Goal: Task Accomplishment & Management: Use online tool/utility

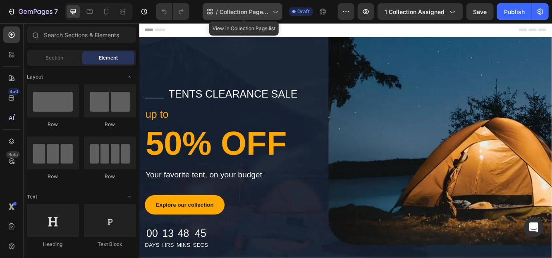
click at [253, 5] on div "/ Collection Page PU Nylon" at bounding box center [243, 11] width 80 height 17
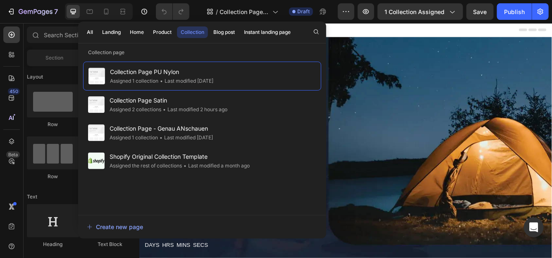
click at [406, 27] on div "Header" at bounding box center [387, 31] width 483 height 17
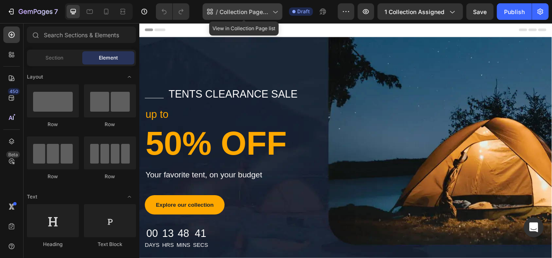
click at [259, 7] on span "Collection Page PU Nylon" at bounding box center [245, 11] width 50 height 9
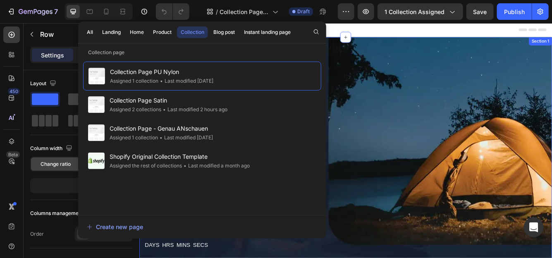
click at [424, 100] on div "Title Line tents clearance sale Text block Row up to Text block 50% OFF Heading…" at bounding box center [387, 197] width 496 height 195
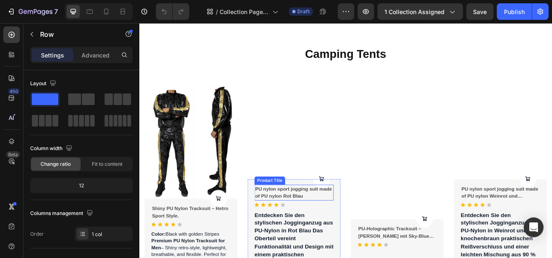
scroll to position [290, 0]
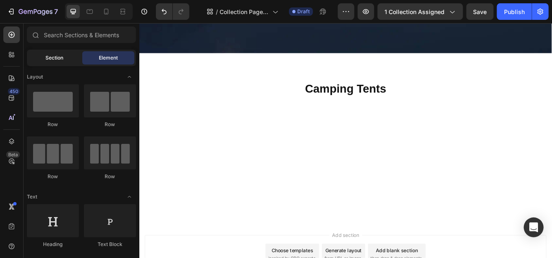
click at [46, 60] on span "Section" at bounding box center [55, 57] width 18 height 7
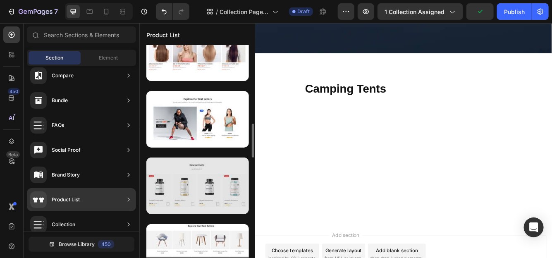
scroll to position [572, 0]
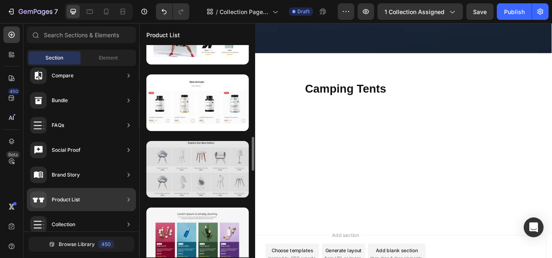
click at [194, 183] on div at bounding box center [197, 169] width 103 height 57
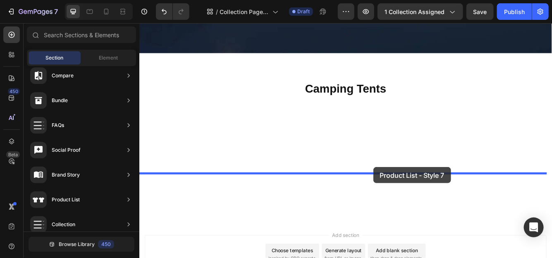
drag, startPoint x: 333, startPoint y: 206, endPoint x: 420, endPoint y: 196, distance: 87.4
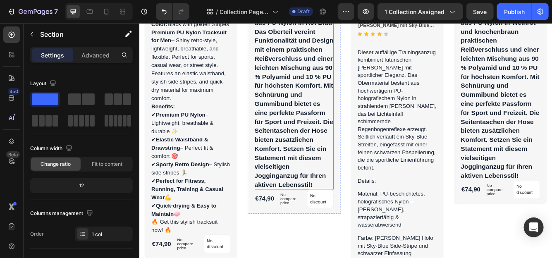
scroll to position [496, 0]
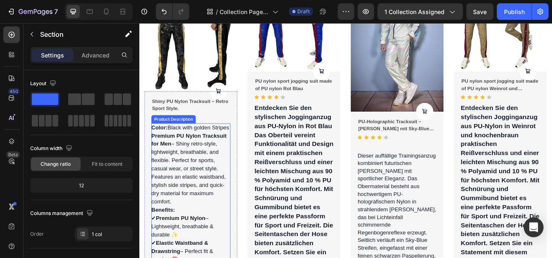
click at [222, 177] on p "Premium PU Nylon Tracksuit for Men – Shiny retro-style, lightweight, breathable…" at bounding box center [198, 198] width 91 height 86
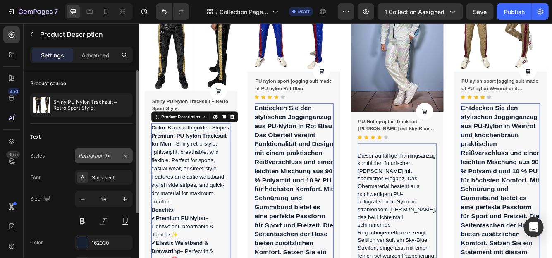
click at [116, 156] on div "Paragraph 1*" at bounding box center [100, 155] width 43 height 7
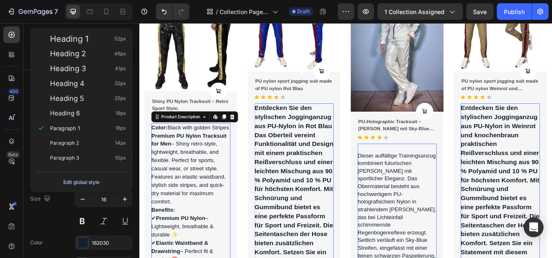
click at [88, 184] on div "Edit global style" at bounding box center [81, 182] width 36 height 10
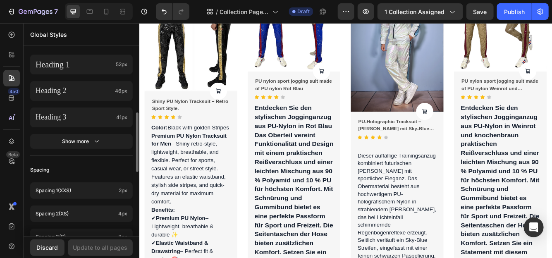
scroll to position [43, 0]
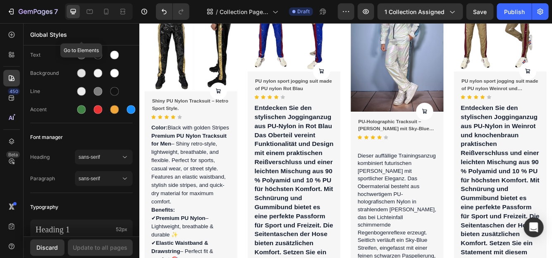
click at [36, 32] on p "Global Styles" at bounding box center [81, 34] width 103 height 9
click at [10, 55] on icon at bounding box center [10, 56] width 2 height 2
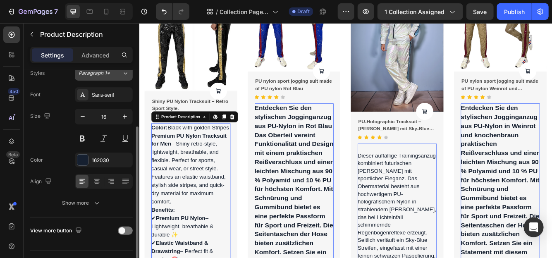
scroll to position [101, 0]
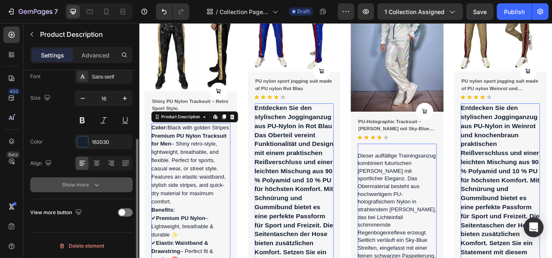
click at [90, 186] on div "Show more" at bounding box center [81, 185] width 38 height 8
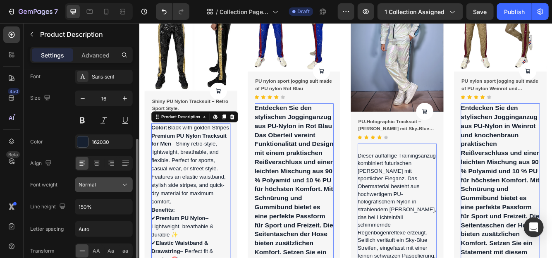
click at [90, 184] on span "Normal" at bounding box center [87, 185] width 17 height 6
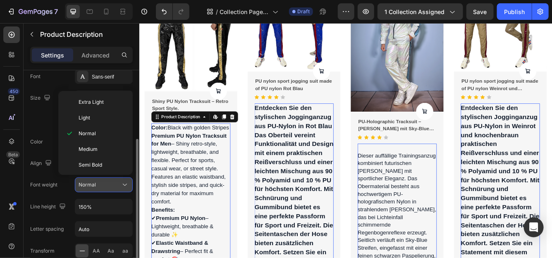
click at [90, 184] on span "Normal" at bounding box center [87, 185] width 17 height 6
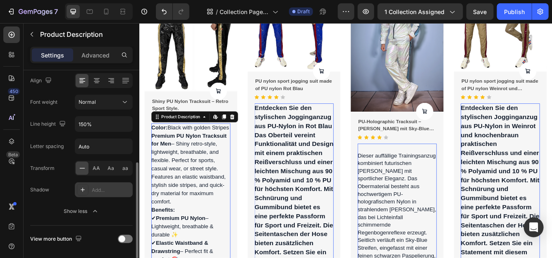
scroll to position [209, 0]
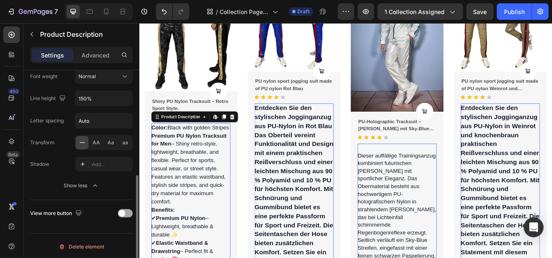
click at [125, 211] on div at bounding box center [125, 213] width 15 height 8
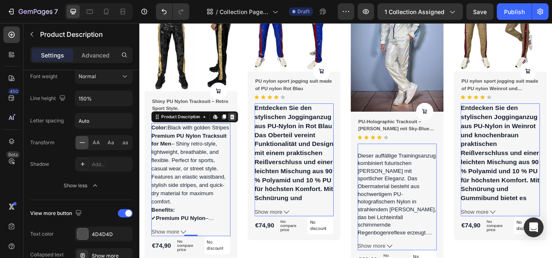
click at [251, 132] on icon at bounding box center [250, 135] width 7 height 7
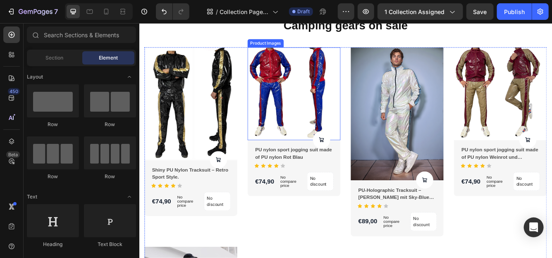
scroll to position [207, 0]
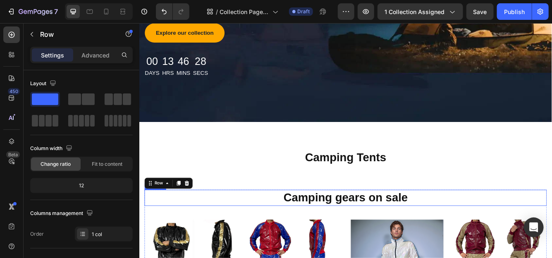
scroll to position [248, 0]
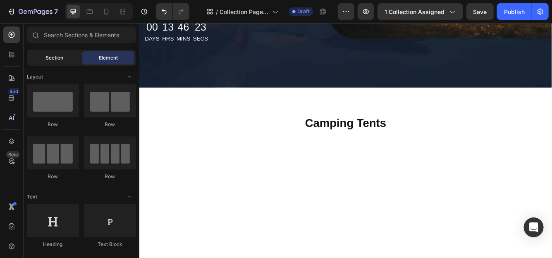
click at [50, 53] on div "Section" at bounding box center [55, 57] width 52 height 13
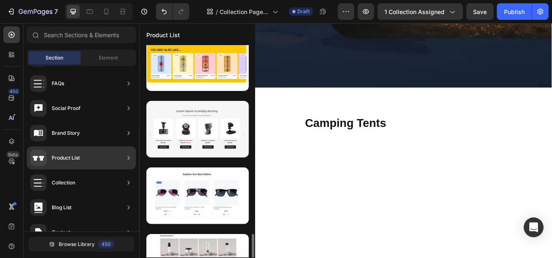
scroll to position [1003, 0]
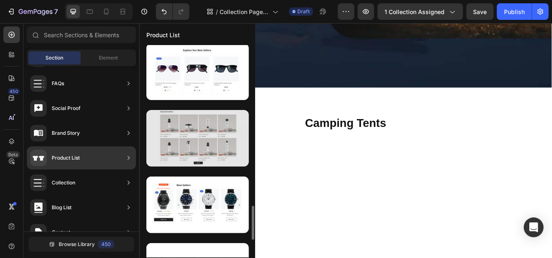
click at [166, 154] on div at bounding box center [197, 138] width 103 height 57
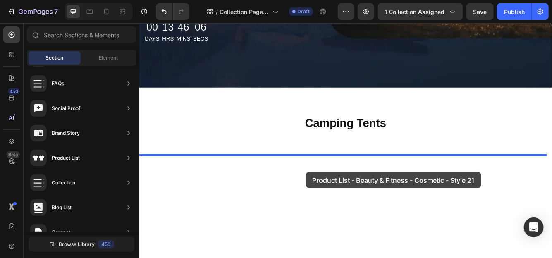
drag, startPoint x: 305, startPoint y: 177, endPoint x: 340, endPoint y: 202, distance: 42.9
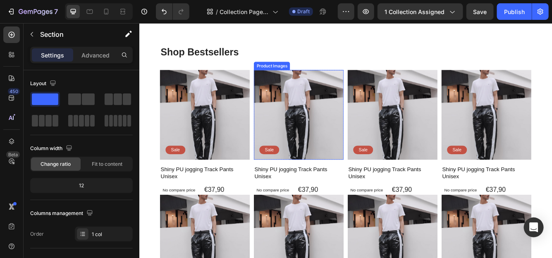
scroll to position [248, 0]
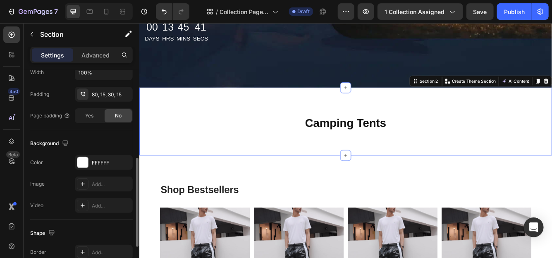
click at [271, 180] on div "Camping Tents Heading Row Section 2 You can create reusable sections Create The…" at bounding box center [387, 141] width 496 height 81
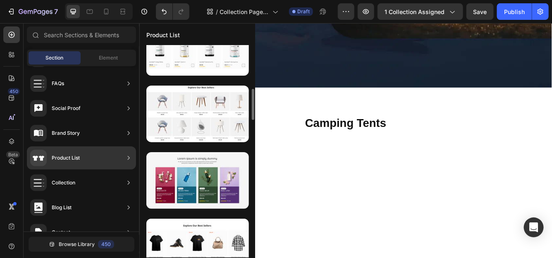
scroll to position [587, 0]
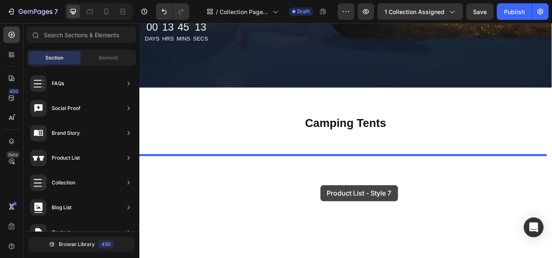
drag, startPoint x: 354, startPoint y: 186, endPoint x: 357, endPoint y: 218, distance: 31.9
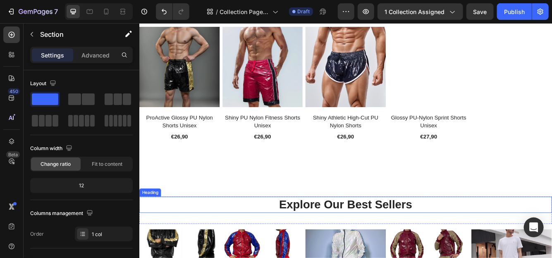
scroll to position [750, 0]
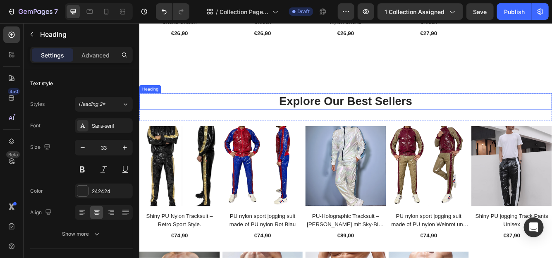
click at [195, 108] on p "Explore Our Best Sellers" at bounding box center [387, 117] width 495 height 18
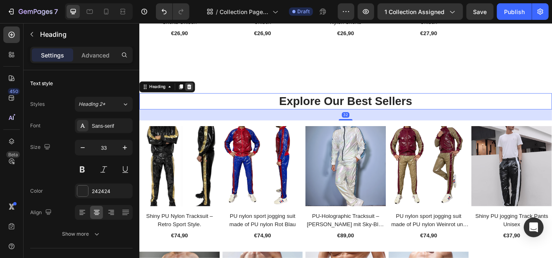
click at [199, 97] on icon at bounding box center [198, 100] width 5 height 6
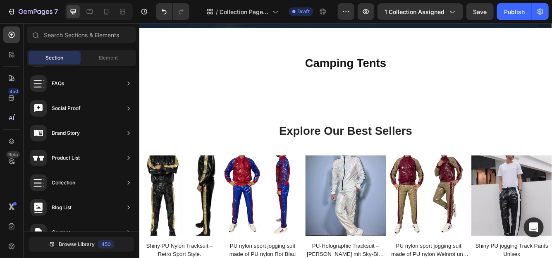
scroll to position [279, 0]
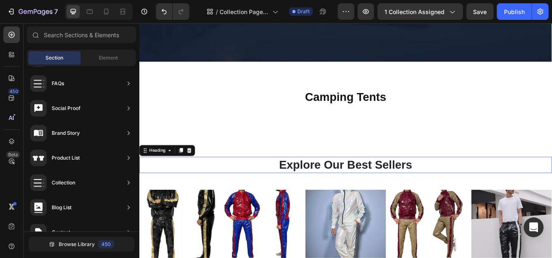
click at [408, 196] on p "Explore Our Best Sellers" at bounding box center [387, 194] width 495 height 18
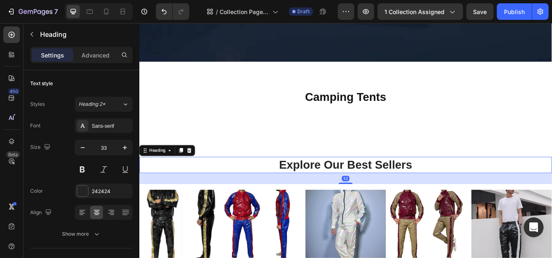
click at [467, 193] on p "Explore Our Best Sellers" at bounding box center [387, 194] width 495 height 18
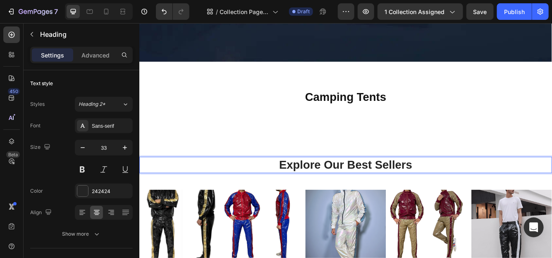
click at [467, 193] on p "Explore Our Best Sellers" at bounding box center [387, 194] width 495 height 18
drag, startPoint x: 467, startPoint y: 193, endPoint x: 441, endPoint y: 194, distance: 26.1
click at [441, 194] on p "Explore Our Best Sellers" at bounding box center [387, 194] width 495 height 18
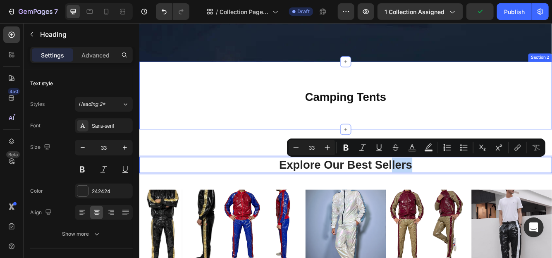
click at [473, 95] on div "Camping Tents Heading Row Section 2" at bounding box center [387, 109] width 496 height 81
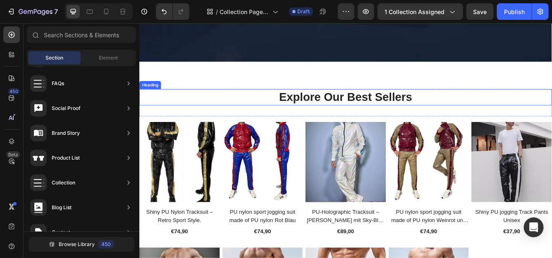
click at [438, 115] on p "Explore Our Best Sellers" at bounding box center [387, 112] width 495 height 18
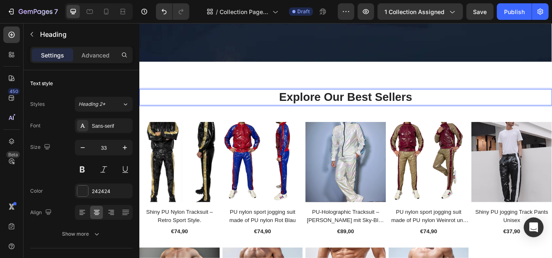
click at [462, 115] on p "Explore Our Best Sellers" at bounding box center [387, 112] width 495 height 18
click at [429, 114] on p "PU Nylon Wear" at bounding box center [387, 112] width 495 height 18
drag, startPoint x: 429, startPoint y: 114, endPoint x: 342, endPoint y: 110, distance: 86.5
click at [342, 110] on p "PU Nylon Wear" at bounding box center [387, 112] width 495 height 18
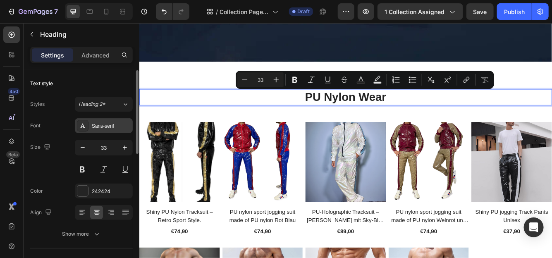
click at [91, 125] on div "Sans-serif" at bounding box center [104, 125] width 58 height 15
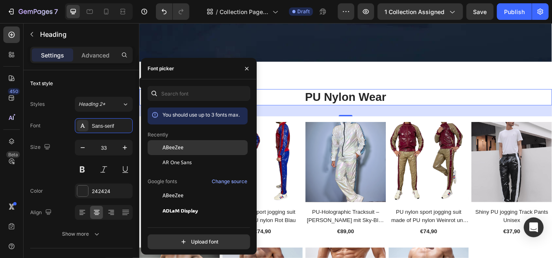
click at [172, 144] on span "ABeeZee" at bounding box center [173, 147] width 21 height 7
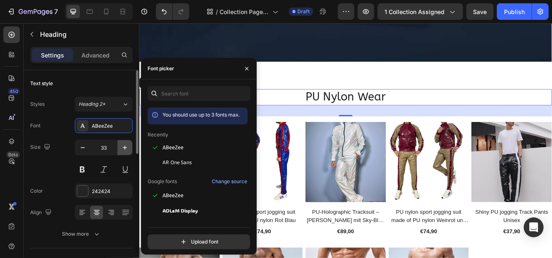
click at [127, 147] on icon "button" at bounding box center [125, 148] width 8 height 8
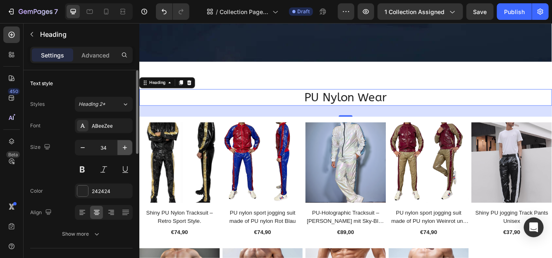
click at [127, 147] on icon "button" at bounding box center [125, 148] width 8 height 8
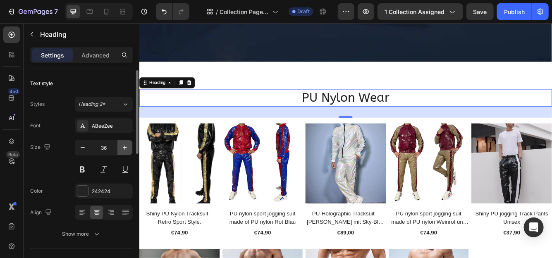
click at [127, 147] on icon "button" at bounding box center [125, 148] width 8 height 8
type input "37"
click at [83, 172] on button at bounding box center [82, 169] width 15 height 15
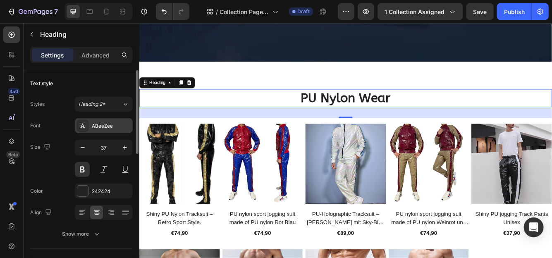
click at [100, 121] on div "ABeeZee" at bounding box center [104, 125] width 58 height 15
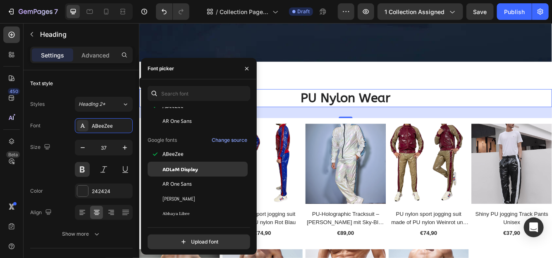
scroll to position [0, 0]
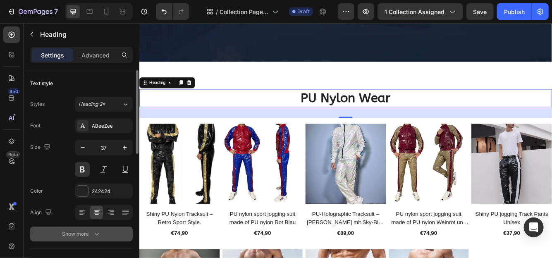
click at [96, 230] on icon "button" at bounding box center [97, 234] width 8 height 8
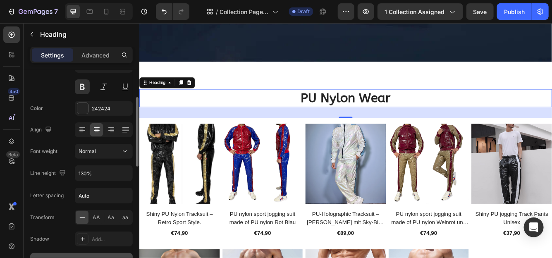
scroll to position [125, 0]
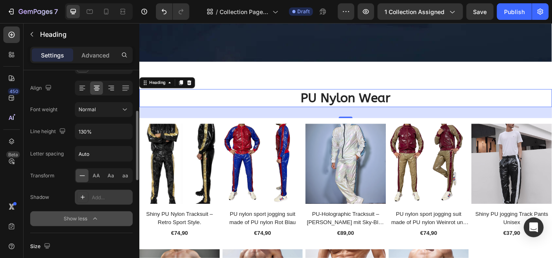
click at [94, 192] on div "Add..." at bounding box center [104, 197] width 58 height 15
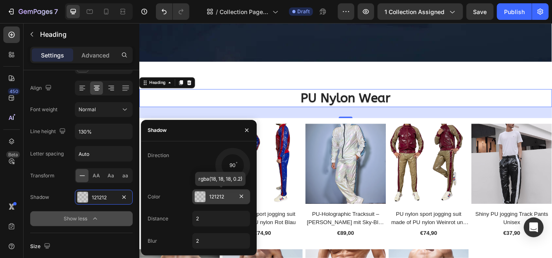
drag, startPoint x: 220, startPoint y: 174, endPoint x: 231, endPoint y: 194, distance: 22.2
click at [231, 194] on div "Direction 90 Color 121212 rgba(18, 18, 18, 0.2) Distance 2 Blur 2" at bounding box center [199, 198] width 116 height 101
click at [214, 196] on div "121212" at bounding box center [221, 196] width 24 height 7
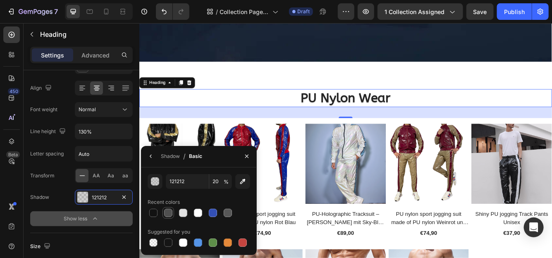
click at [168, 210] on div at bounding box center [168, 213] width 8 height 8
type input "4F4F4F"
type input "100"
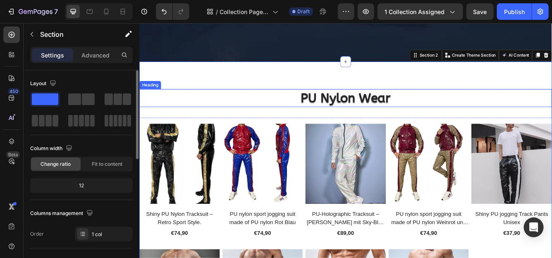
scroll to position [237, 0]
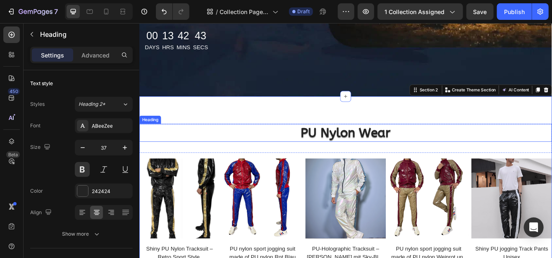
click at [360, 153] on p "PU Nylon Wear" at bounding box center [387, 155] width 495 height 20
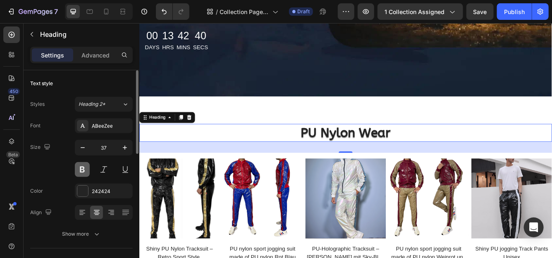
click at [84, 165] on button at bounding box center [82, 169] width 15 height 15
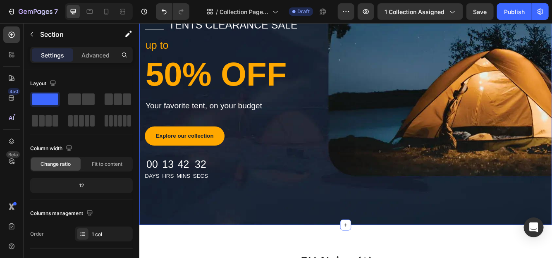
scroll to position [41, 0]
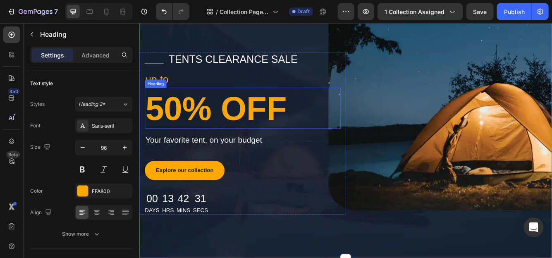
click at [160, 110] on p "50% OFF" at bounding box center [263, 126] width 234 height 48
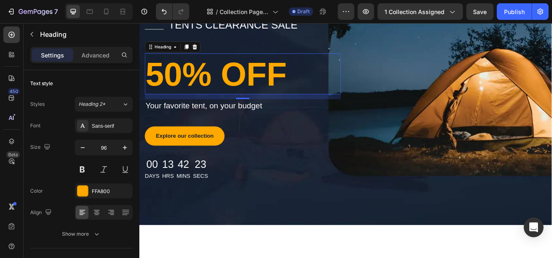
scroll to position [0, 0]
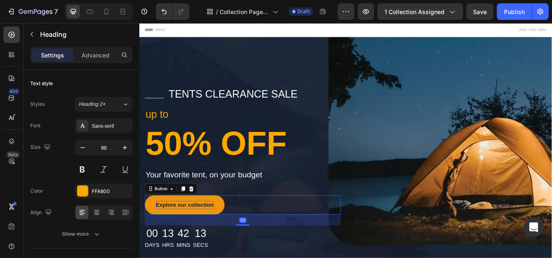
click at [194, 242] on div "Explore our collection" at bounding box center [193, 242] width 69 height 10
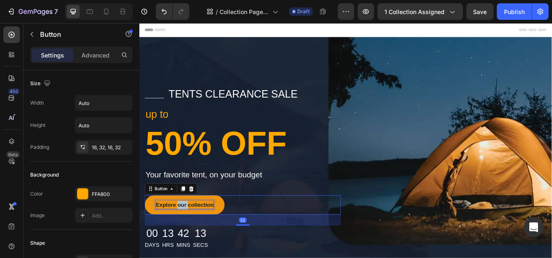
click at [194, 242] on div "Explore our collection" at bounding box center [193, 242] width 69 height 10
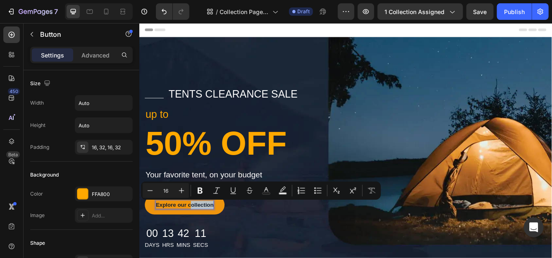
drag, startPoint x: 200, startPoint y: 242, endPoint x: 226, endPoint y: 242, distance: 26.1
click at [226, 242] on p "Explore our collection" at bounding box center [193, 242] width 69 height 10
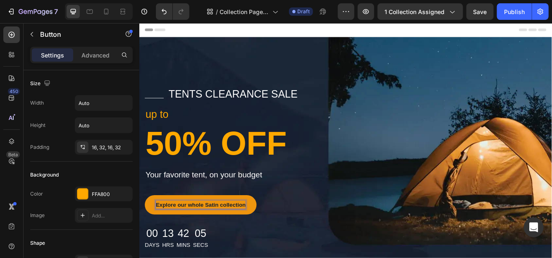
click at [233, 242] on p "Explore our whole Satin collection" at bounding box center [213, 242] width 108 height 10
click at [146, 230] on button "Explore our whole PU collection" at bounding box center [210, 241] width 129 height 23
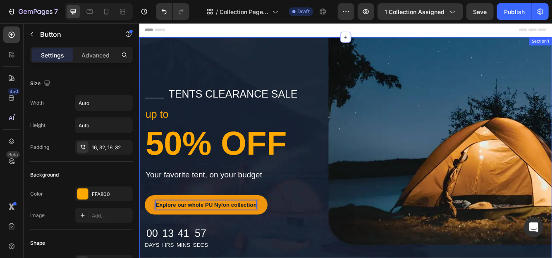
click at [317, 74] on div "Title Line tents clearance sale Text block Row up to Text block 50% OFF Heading…" at bounding box center [387, 194] width 496 height 309
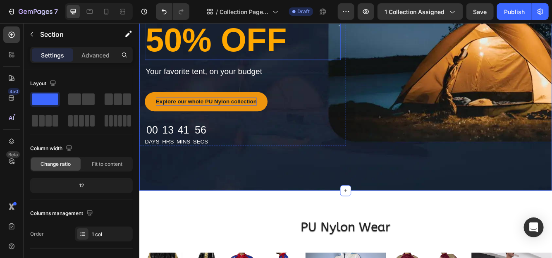
scroll to position [207, 0]
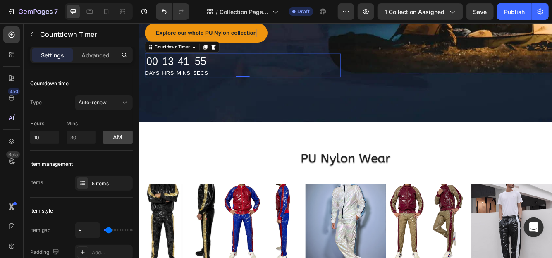
click at [231, 79] on div "00 Days 13 Hrs 41 Mins 55 Secs" at bounding box center [264, 74] width 236 height 29
click at [229, 53] on icon at bounding box center [228, 52] width 5 height 6
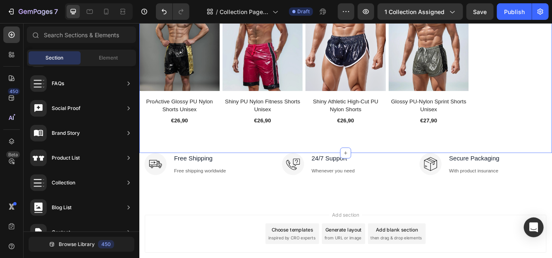
scroll to position [585, 0]
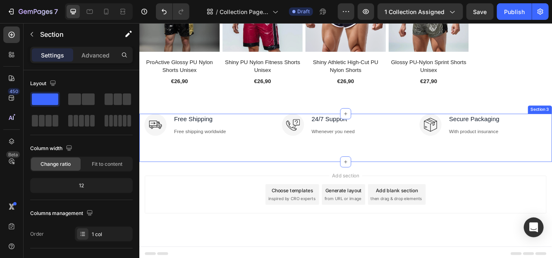
click at [206, 176] on div "Image Free Shipping Text block Free shipping worldwide Text block Row Image 24/…" at bounding box center [387, 161] width 496 height 58
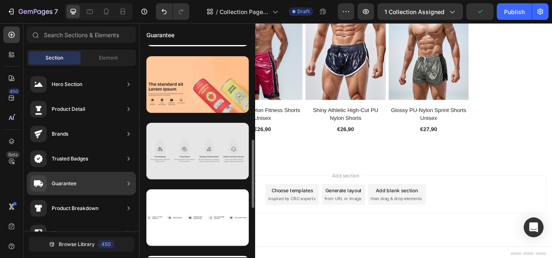
scroll to position [166, 0]
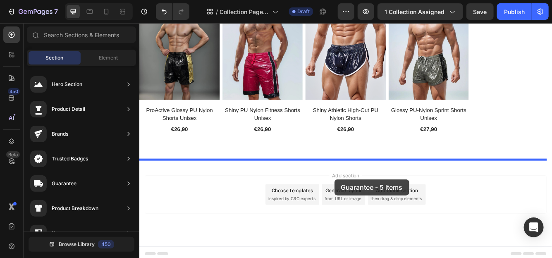
drag, startPoint x: 335, startPoint y: 215, endPoint x: 374, endPoint y: 210, distance: 38.8
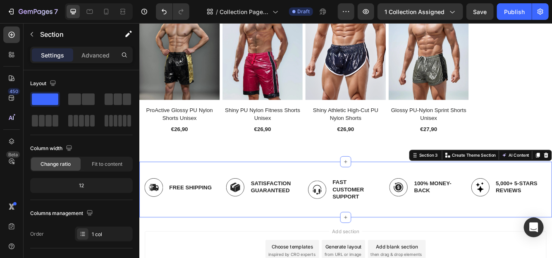
scroll to position [585, 0]
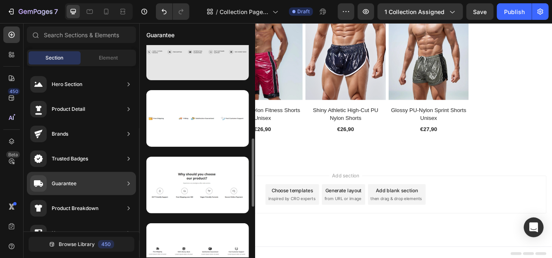
scroll to position [332, 0]
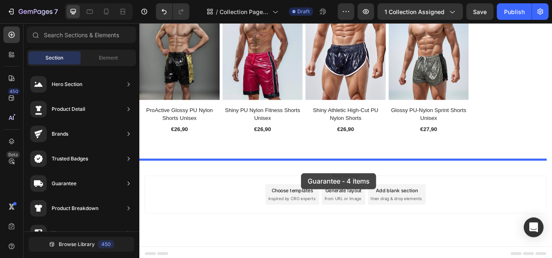
drag, startPoint x: 329, startPoint y: 235, endPoint x: 333, endPoint y: 203, distance: 31.7
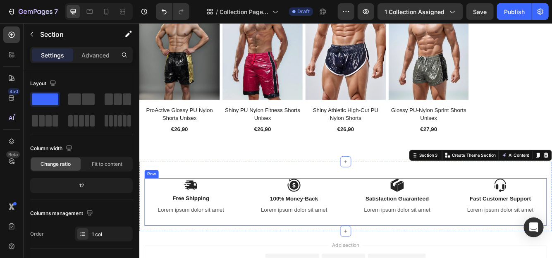
scroll to position [585, 0]
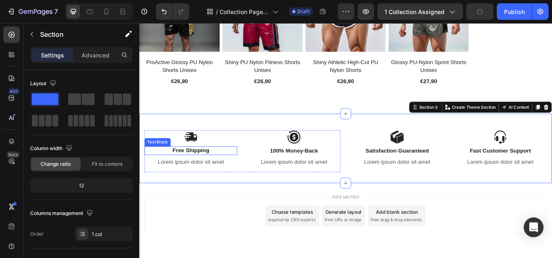
click at [223, 175] on p "Free Shipping" at bounding box center [201, 176] width 110 height 9
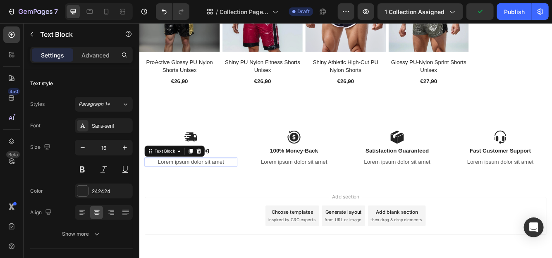
click at [238, 188] on p "Lorem ipsum dolor sit amet" at bounding box center [201, 190] width 110 height 9
click at [242, 187] on p "Lorem ipsum dolor sit amet" at bounding box center [201, 190] width 110 height 9
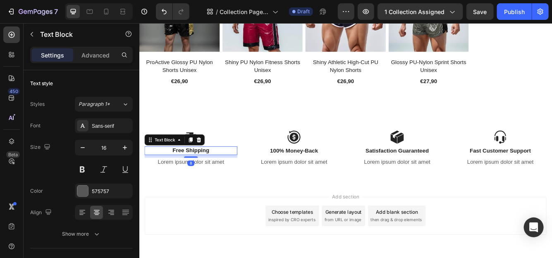
click at [228, 175] on p "Free Shipping" at bounding box center [201, 176] width 110 height 9
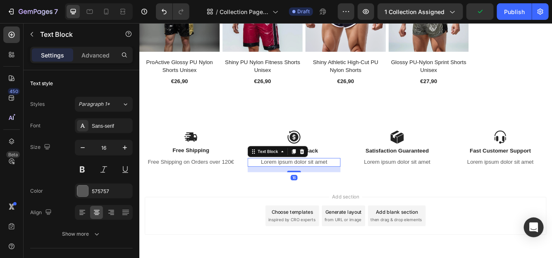
click at [366, 187] on p "Lorem ipsum dolor sit amet" at bounding box center [325, 190] width 110 height 9
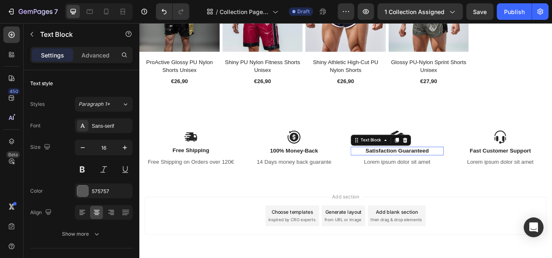
click at [447, 177] on p "Satisfaction Guaranteed" at bounding box center [449, 176] width 110 height 9
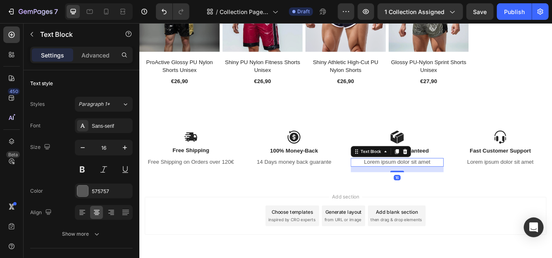
click at [489, 189] on p "Lorem ipsum dolor sit amet" at bounding box center [449, 190] width 110 height 9
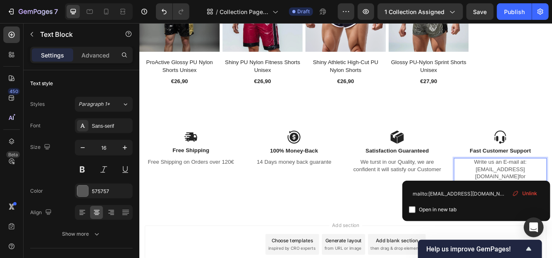
click at [520, 194] on div "Unlink" at bounding box center [524, 193] width 31 height 11
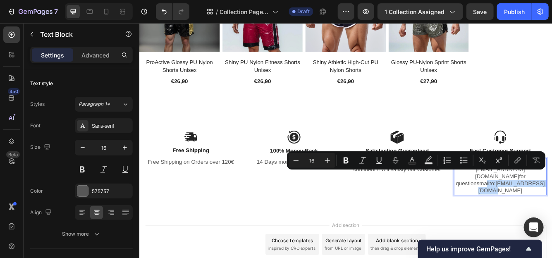
drag, startPoint x: 549, startPoint y: 206, endPoint x: 599, endPoint y: 211, distance: 50.3
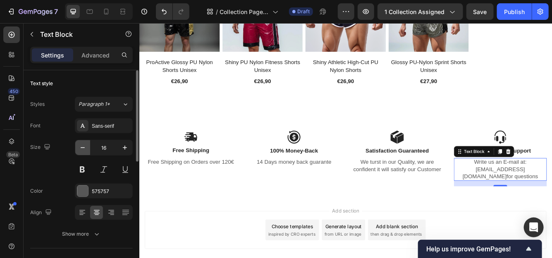
click at [80, 147] on icon "button" at bounding box center [83, 148] width 8 height 8
type input "15"
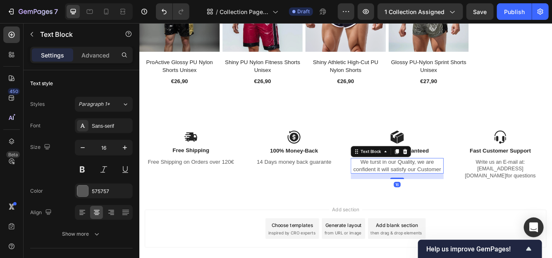
click at [419, 191] on p "We turst in our Quality, we are confident it will satisfy our Customer" at bounding box center [449, 194] width 110 height 17
click at [79, 148] on icon "button" at bounding box center [83, 148] width 8 height 8
type input "15"
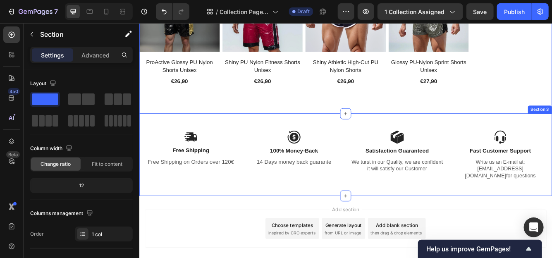
click at [552, 141] on div "Image Free Shipping Text Block Free Shipping on Orders over 120€ Text Block Ima…" at bounding box center [387, 181] width 496 height 99
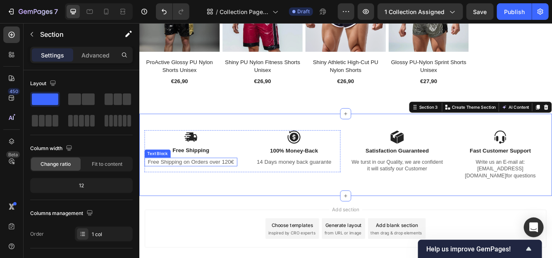
click at [186, 186] on p "Free Shipping on Orders over 120€" at bounding box center [201, 190] width 110 height 9
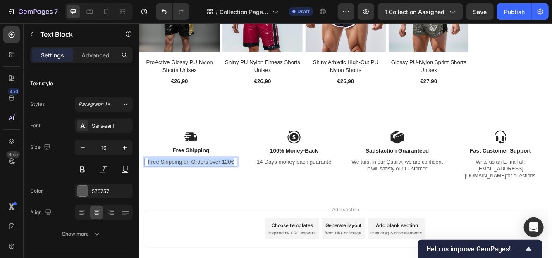
click at [186, 186] on p "Free Shipping on Orders over 120€" at bounding box center [201, 190] width 110 height 9
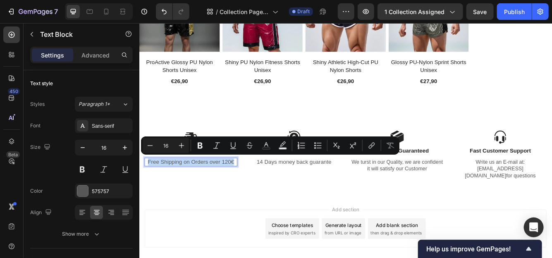
copy p "Free Shipping on Orders over 120€"
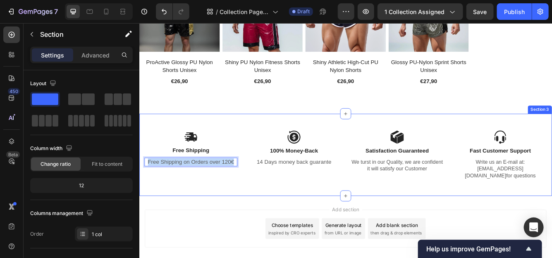
click at [218, 134] on div "Image Free Shipping Text Block Free Shipping on Orders over 120€ Text Block 16 …" at bounding box center [387, 181] width 496 height 99
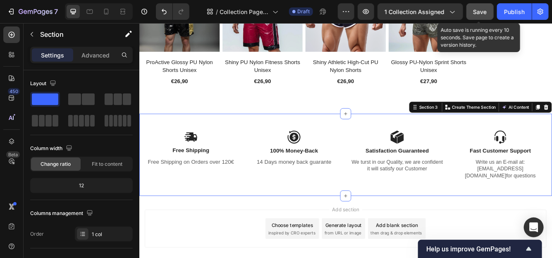
click at [481, 13] on span "Save" at bounding box center [481, 11] width 14 height 7
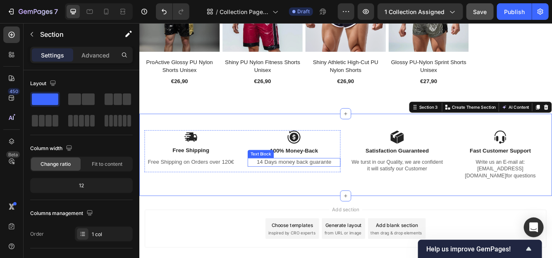
click at [318, 186] on p "14 Days money back guarante" at bounding box center [325, 190] width 110 height 9
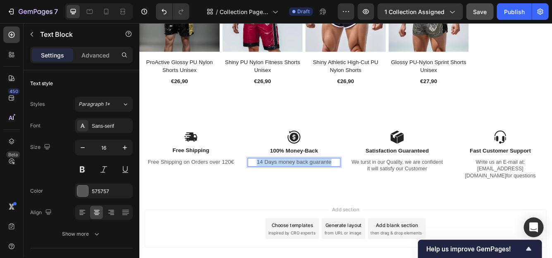
click at [318, 186] on p "14 Days money back guarante" at bounding box center [325, 190] width 110 height 9
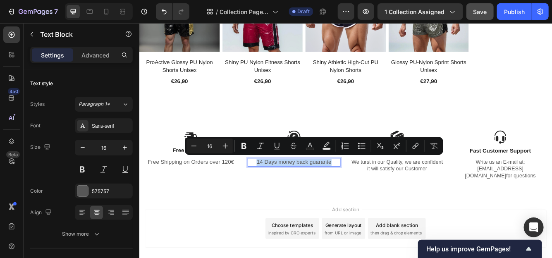
copy p "14 Days money back guarante"
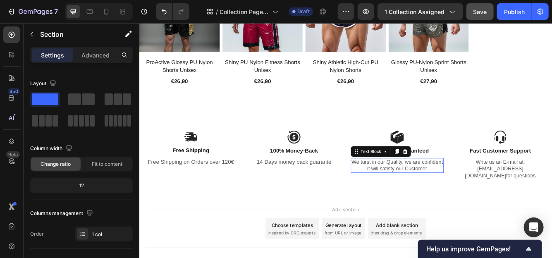
click at [408, 189] on p "We turst in our Quality, we are confident it will satisfy our Customer" at bounding box center [449, 194] width 110 height 16
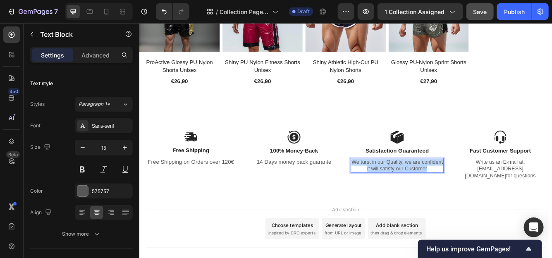
click at [408, 189] on p "We turst in our Quality, we are confident it will satisfy our Customer" at bounding box center [449, 194] width 110 height 16
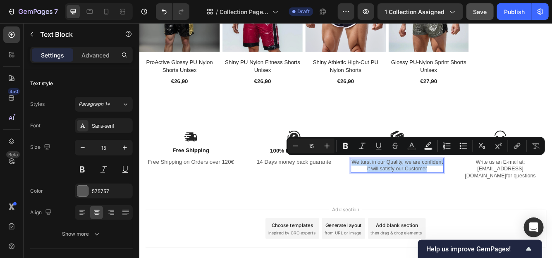
copy p "We turst in our Quality, we are confident it will satisfy our Customer"
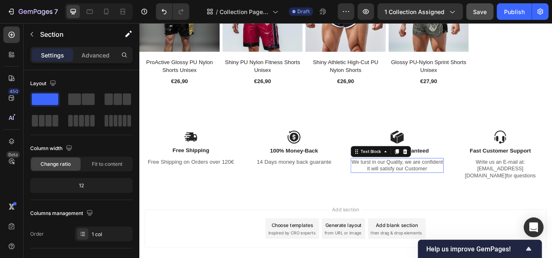
click at [448, 192] on p "We turst in our Quality, we are confident it will satisfy our Customer" at bounding box center [449, 194] width 110 height 16
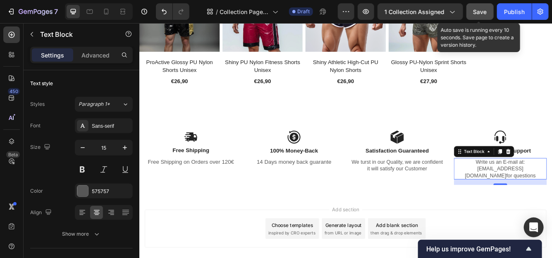
click at [474, 12] on span "Save" at bounding box center [481, 11] width 14 height 7
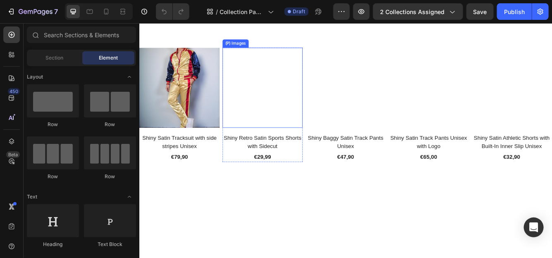
scroll to position [248, 0]
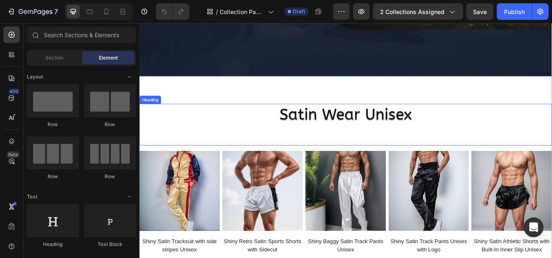
click at [342, 141] on h2 "Satin Wear Unisex" at bounding box center [387, 145] width 496 height 50
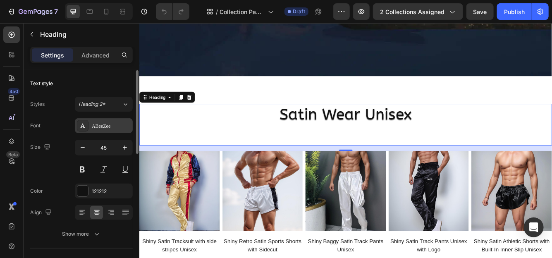
click at [103, 122] on div "ABeeZee" at bounding box center [111, 125] width 39 height 7
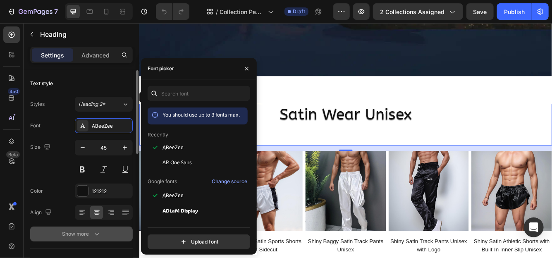
click at [91, 232] on div "Show more" at bounding box center [81, 234] width 38 height 8
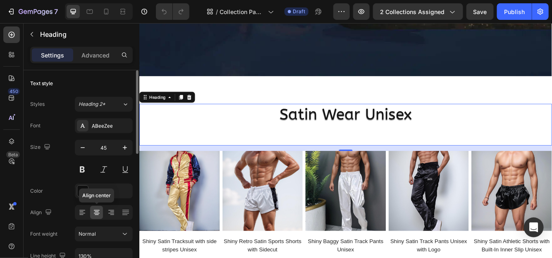
scroll to position [125, 0]
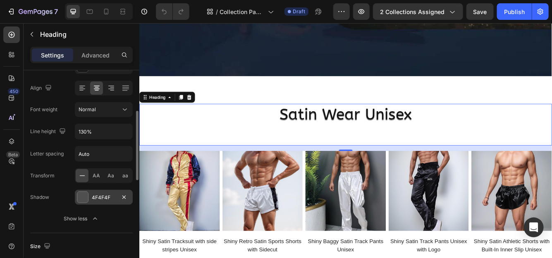
click at [98, 197] on div "4F4F4F" at bounding box center [104, 197] width 24 height 7
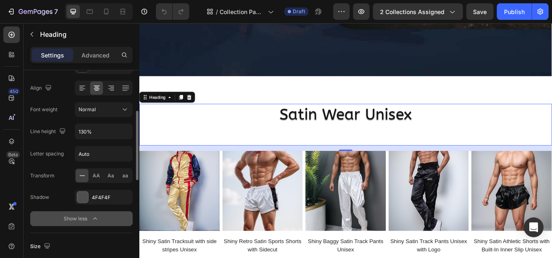
click at [110, 211] on button "Show less" at bounding box center [81, 218] width 103 height 15
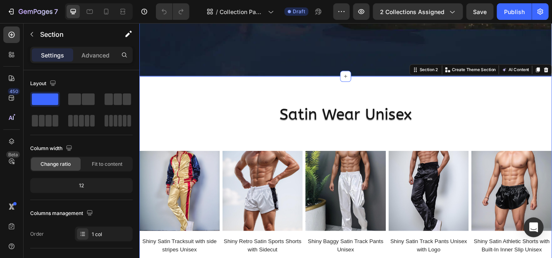
scroll to position [41, 0]
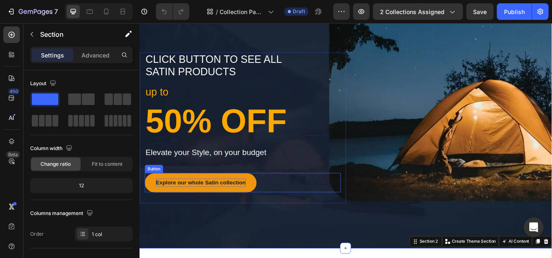
click at [165, 215] on p "Explore our whole Satin collection" at bounding box center [213, 215] width 108 height 10
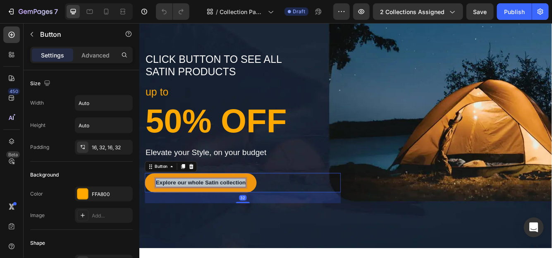
click at [165, 215] on p "Explore our whole Satin collection" at bounding box center [213, 215] width 108 height 10
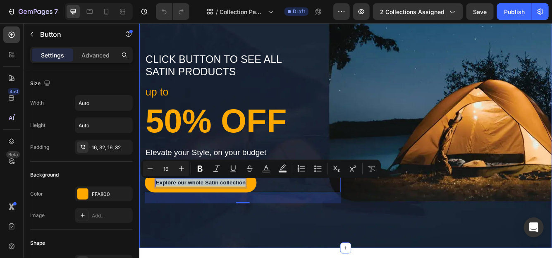
click at [211, 258] on div "Click Button to see All Satin Products Text block Row up to Text block 50% OFF …" at bounding box center [387, 145] width 496 height 295
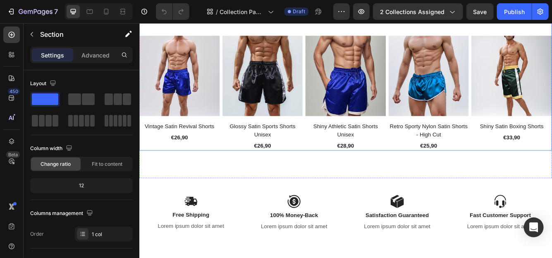
scroll to position [640, 0]
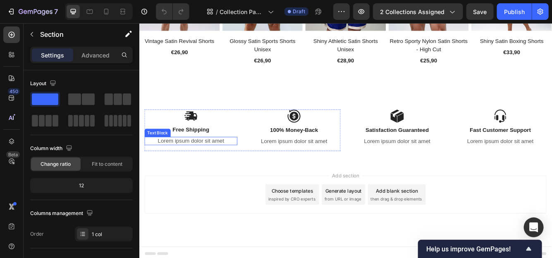
click at [215, 160] on p "Lorem ipsum dolor sit amet" at bounding box center [201, 164] width 110 height 9
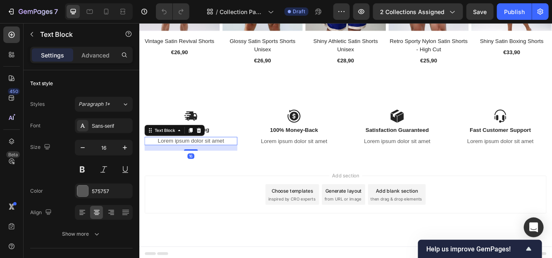
click at [216, 160] on p "Lorem ipsum dolor sit amet" at bounding box center [201, 164] width 110 height 9
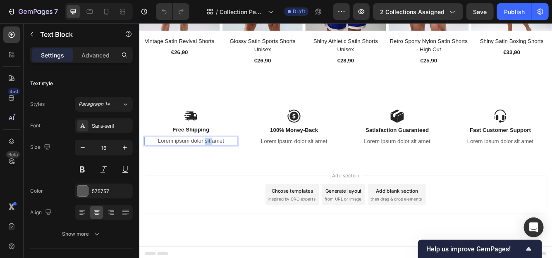
click at [216, 160] on p "Lorem ipsum dolor sit amet" at bounding box center [201, 164] width 110 height 9
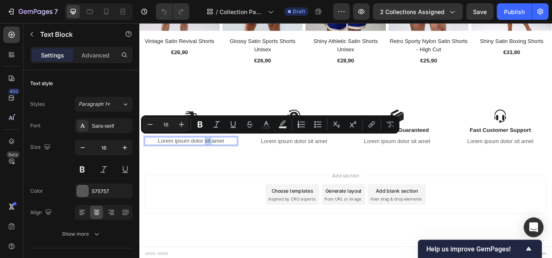
click at [216, 160] on p "Lorem ipsum dolor sit amet" at bounding box center [201, 164] width 110 height 9
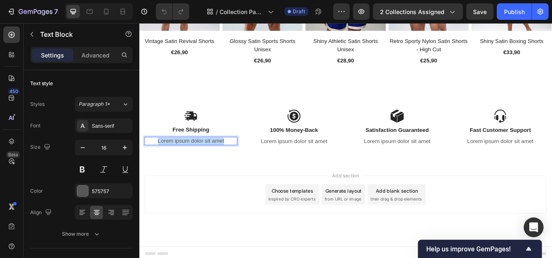
click at [216, 160] on p "Lorem ipsum dolor sit amet" at bounding box center [201, 164] width 110 height 9
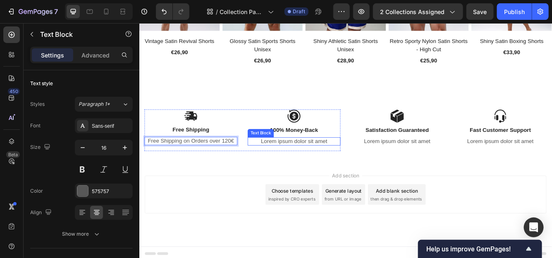
click at [304, 162] on p "Lorem ipsum dolor sit amet" at bounding box center [325, 165] width 110 height 9
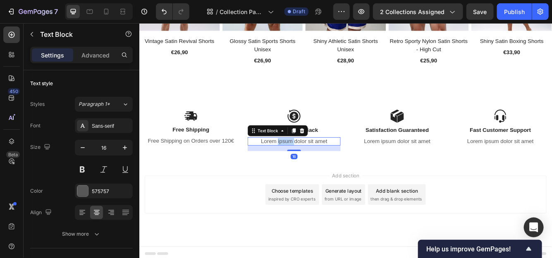
click at [304, 162] on p "Lorem ipsum dolor sit amet" at bounding box center [325, 165] width 110 height 9
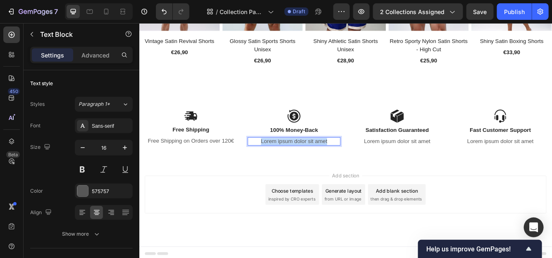
click at [304, 162] on p "Lorem ipsum dolor sit amet" at bounding box center [325, 165] width 110 height 9
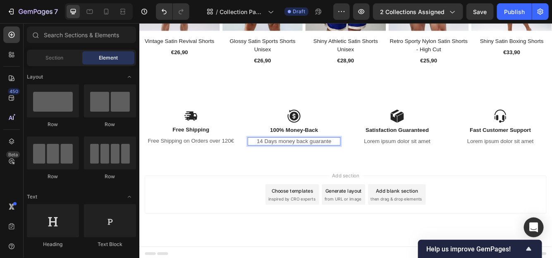
click at [242, 241] on div "Add section Choose templates inspired by CRO experts Generate layout from URL o…" at bounding box center [387, 228] width 483 height 45
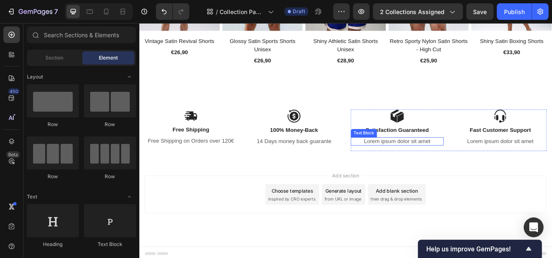
click at [438, 161] on p "Lorem ipsum dolor sit amet" at bounding box center [449, 165] width 110 height 9
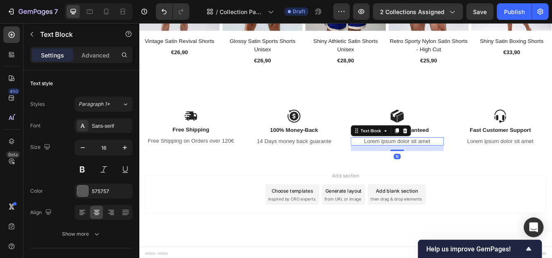
click at [438, 161] on p "Lorem ipsum dolor sit amet" at bounding box center [449, 165] width 110 height 9
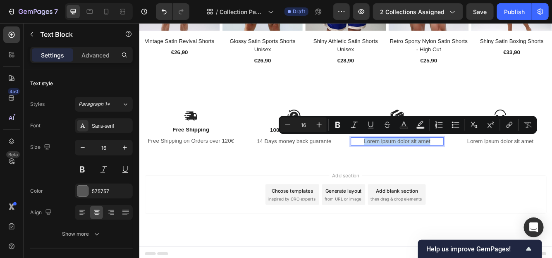
click at [438, 161] on p "Lorem ipsum dolor sit amet" at bounding box center [449, 165] width 110 height 9
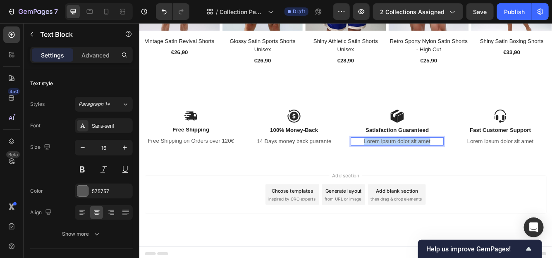
click at [438, 161] on p "Lorem ipsum dolor sit amet" at bounding box center [449, 165] width 110 height 9
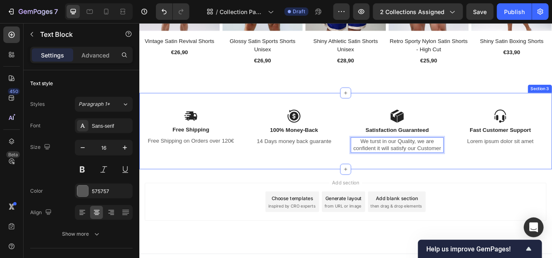
click at [493, 193] on div "Image Free Shipping Text Block Free Shipping on Orders over 120€ Text Block Ima…" at bounding box center [387, 163] width 484 height 72
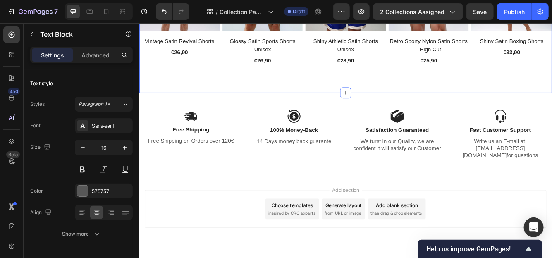
click at [454, 169] on p "We turst in our Quality, we are confident it will satisfy our Customer" at bounding box center [449, 169] width 110 height 17
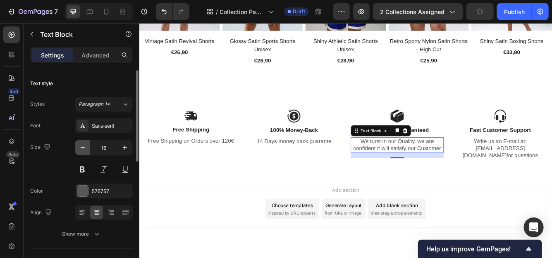
click at [81, 147] on icon "button" at bounding box center [83, 148] width 8 height 8
type input "15"
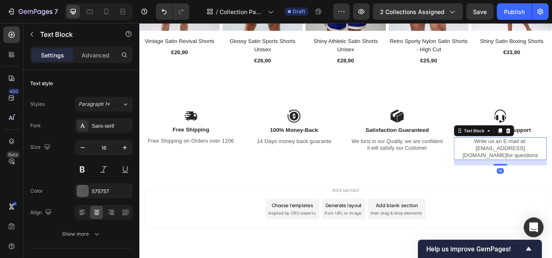
click at [79, 149] on icon "button" at bounding box center [83, 148] width 8 height 8
type input "15"
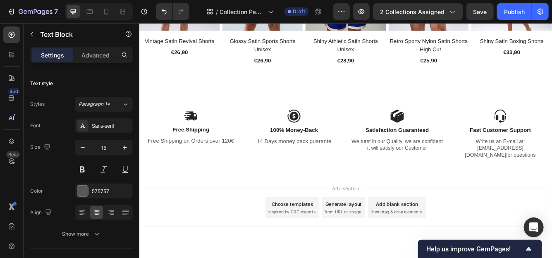
click at [207, 232] on div "Add section Choose templates inspired by CRO experts Generate layout from URL o…" at bounding box center [387, 244] width 483 height 45
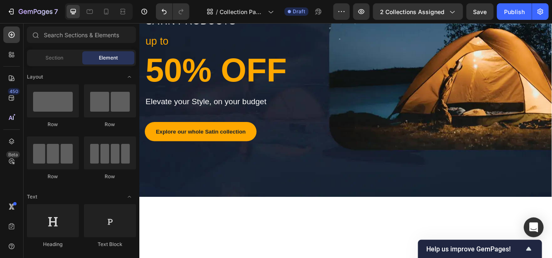
scroll to position [0, 0]
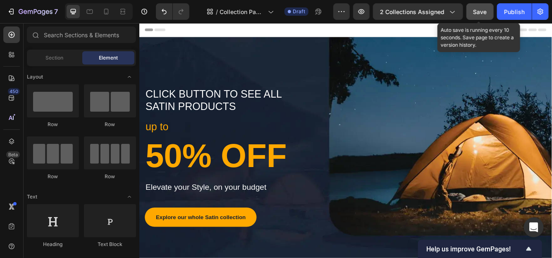
click at [483, 14] on span "Save" at bounding box center [481, 11] width 14 height 7
click at [478, 10] on span "Save" at bounding box center [481, 11] width 14 height 7
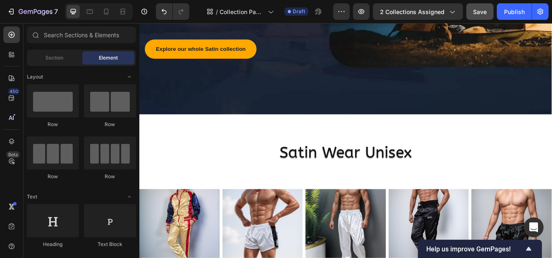
scroll to position [161, 0]
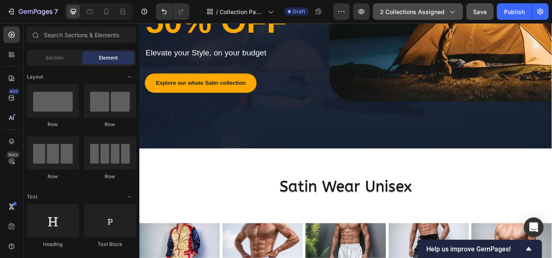
click at [398, 14] on span "2 collections assigned" at bounding box center [412, 11] width 65 height 9
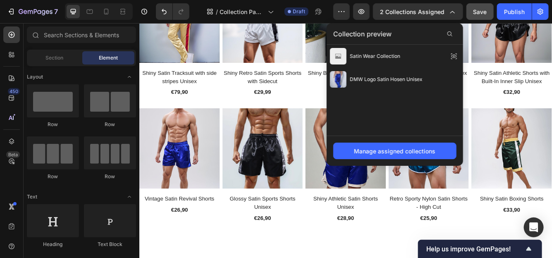
scroll to position [327, 0]
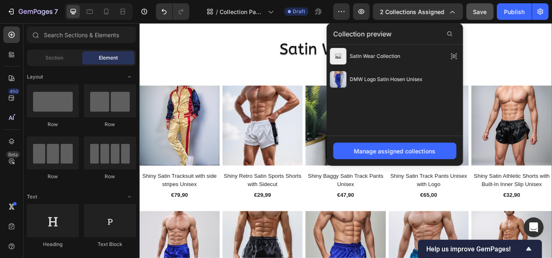
click at [211, 33] on div "Satin Wear Unisex Heading (P) Images Shiny Satin Tracksuit with side stripes Un…" at bounding box center [387, 214] width 496 height 412
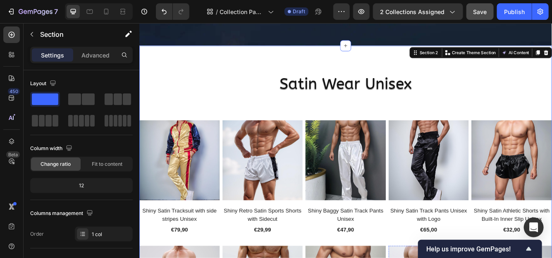
scroll to position [120, 0]
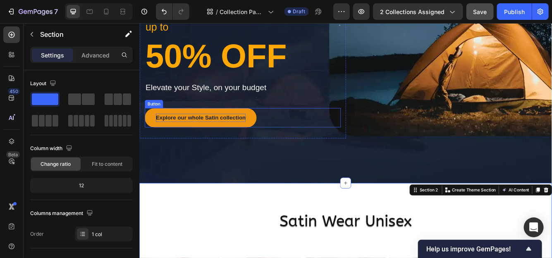
click at [230, 137] on p "Explore our whole Satin collection" at bounding box center [213, 137] width 108 height 10
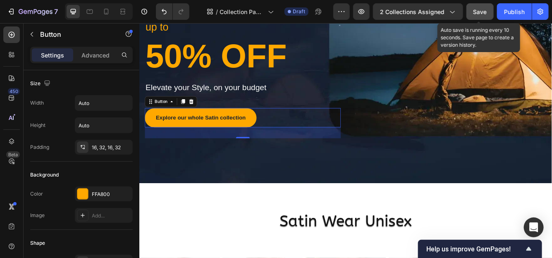
click at [476, 9] on span "Save" at bounding box center [481, 11] width 14 height 7
